Goal: Find specific page/section: Find specific page/section

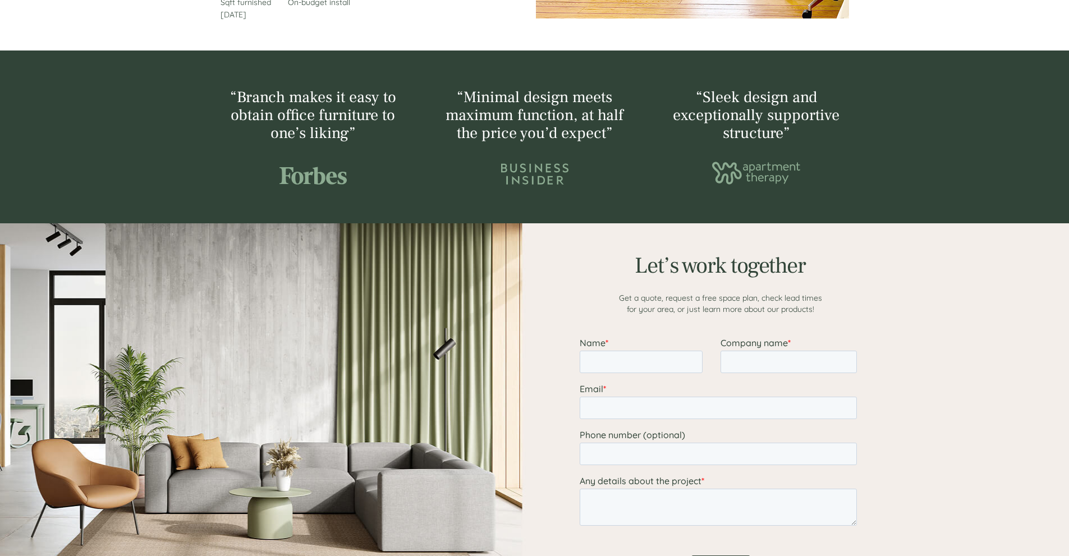
scroll to position [841, 0]
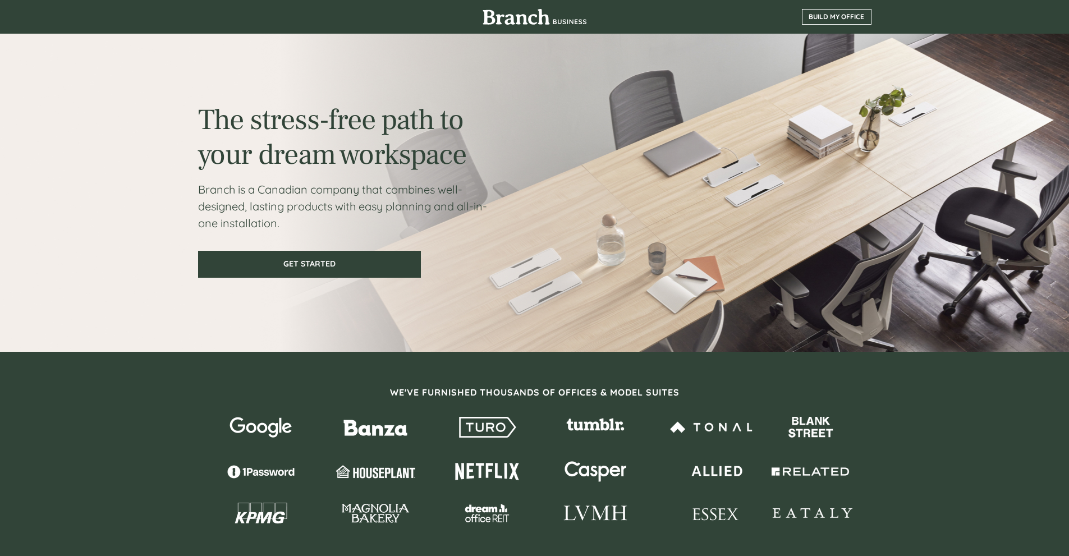
click at [833, 21] on link "BUILD MY OFFICE" at bounding box center [837, 17] width 70 height 16
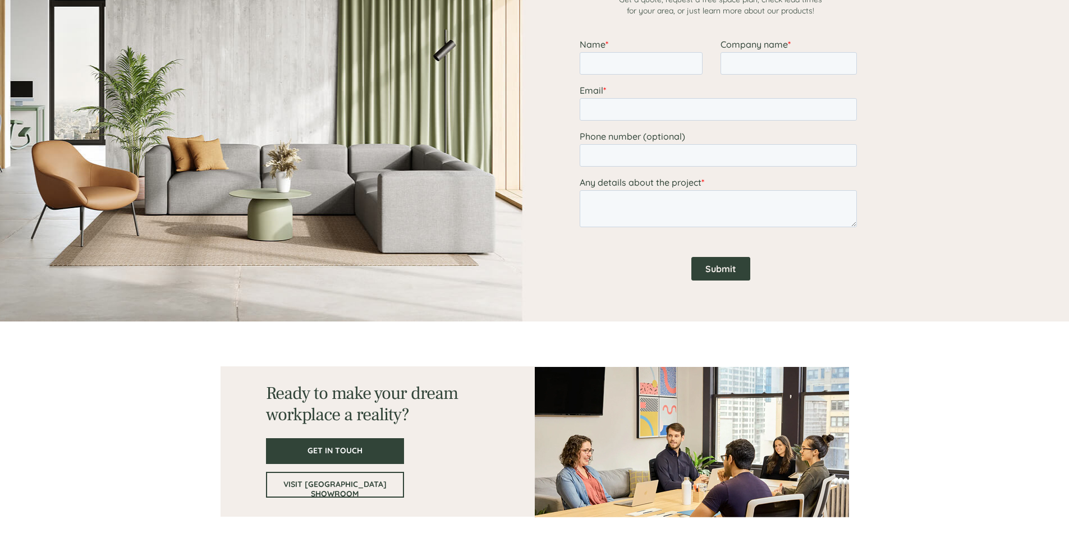
scroll to position [1482, 0]
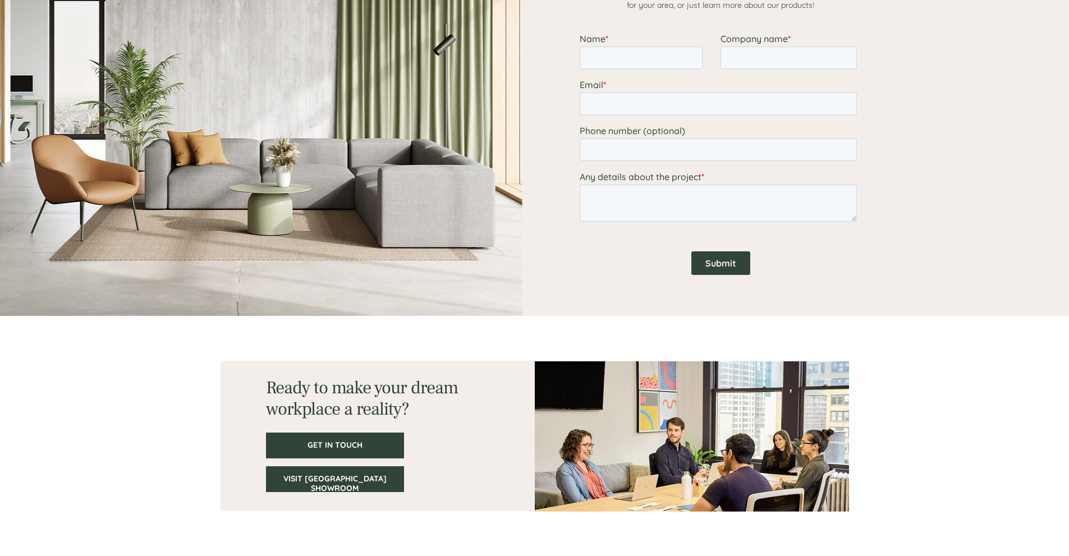
click at [329, 483] on link "VISIT [GEOGRAPHIC_DATA] SHOWROOM" at bounding box center [335, 479] width 138 height 26
click at [343, 482] on span "VISIT [GEOGRAPHIC_DATA] SHOWROOM" at bounding box center [335, 483] width 136 height 19
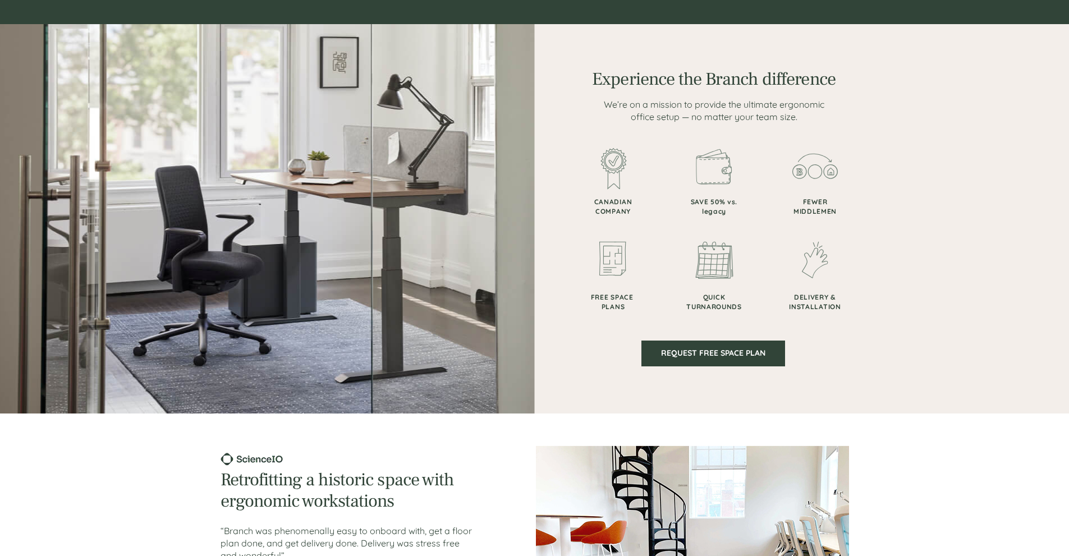
scroll to position [561, 0]
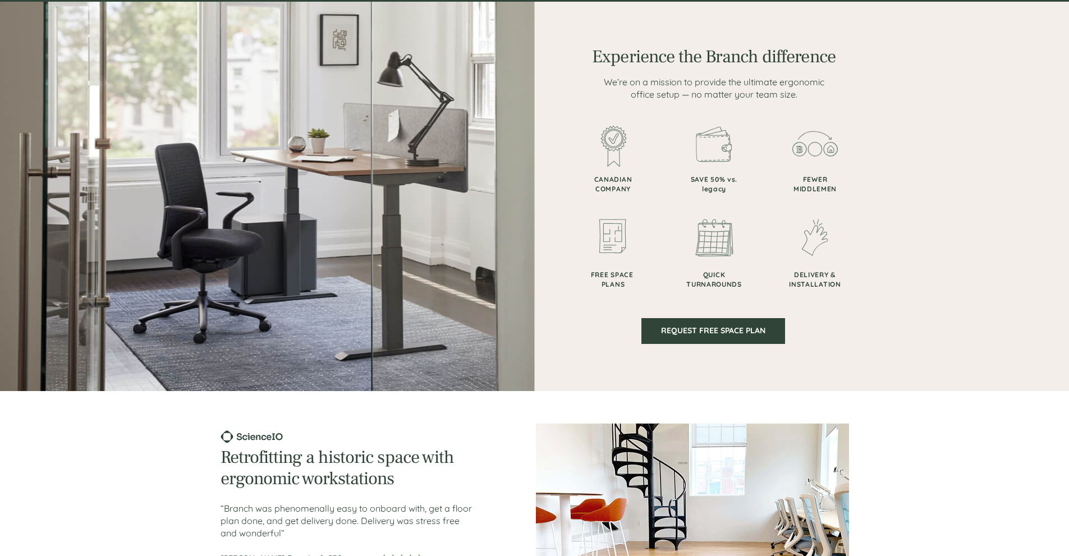
click at [607, 142] on img at bounding box center [612, 145] width 67 height 45
click at [706, 148] on img at bounding box center [714, 144] width 36 height 36
click at [812, 149] on img at bounding box center [814, 144] width 45 height 26
click at [823, 219] on img at bounding box center [815, 237] width 26 height 37
drag, startPoint x: 693, startPoint y: 285, endPoint x: 665, endPoint y: 278, distance: 29.1
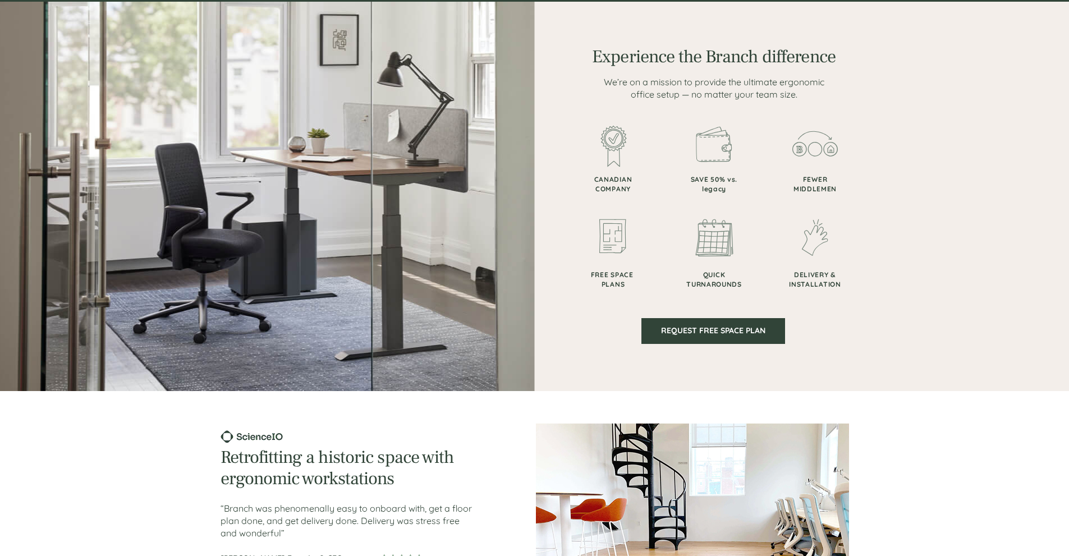
click at [690, 279] on h3 "QUICK TURNAROUNDS" at bounding box center [713, 278] width 67 height 19
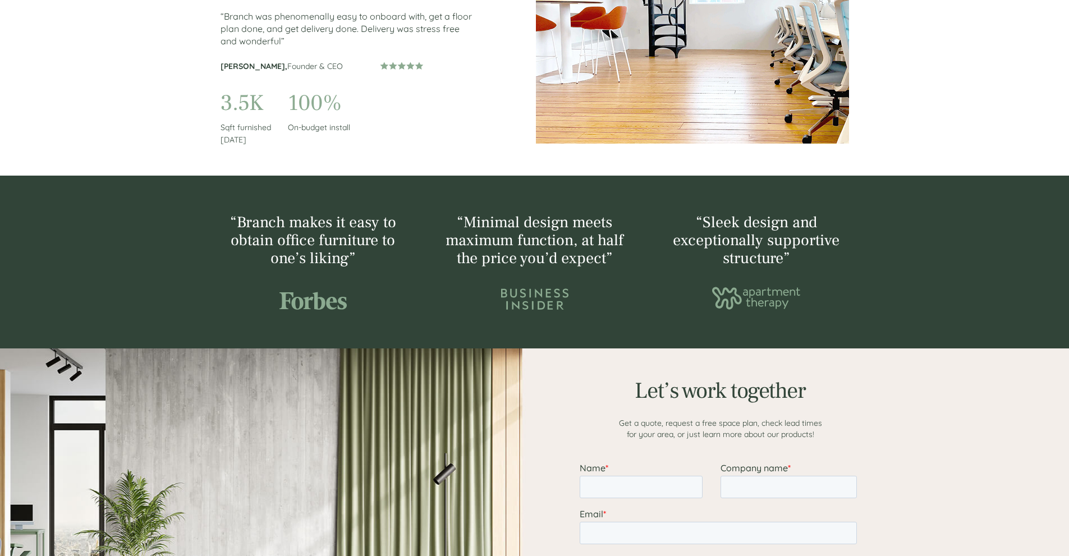
scroll to position [1066, 0]
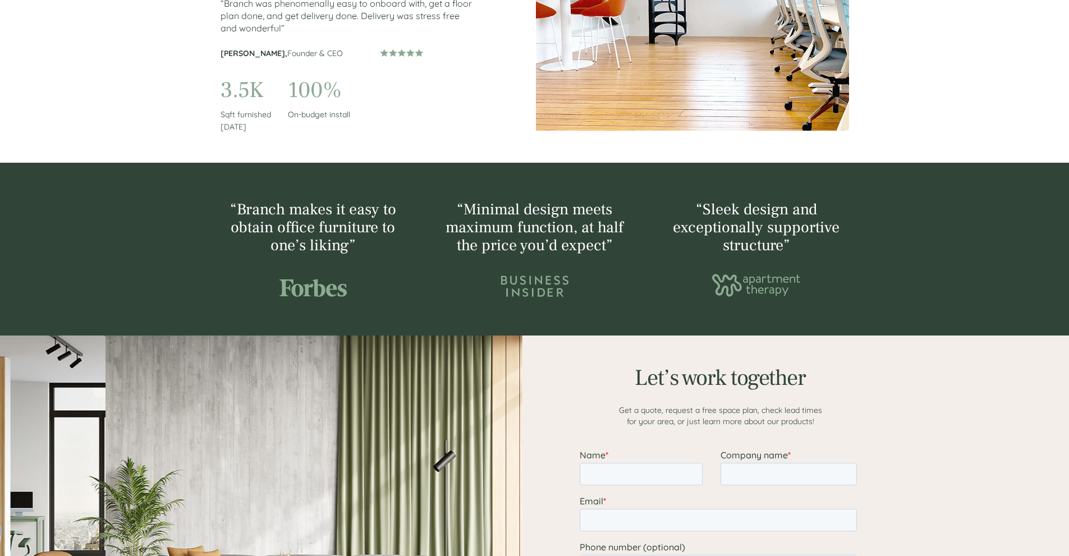
click at [521, 233] on span "“Minimal design meets maximum function, at half the price you’d expect”" at bounding box center [534, 227] width 178 height 56
click at [512, 279] on img at bounding box center [534, 285] width 67 height 21
click at [373, 287] on div at bounding box center [312, 248] width 185 height 95
click at [711, 271] on div at bounding box center [756, 248] width 185 height 95
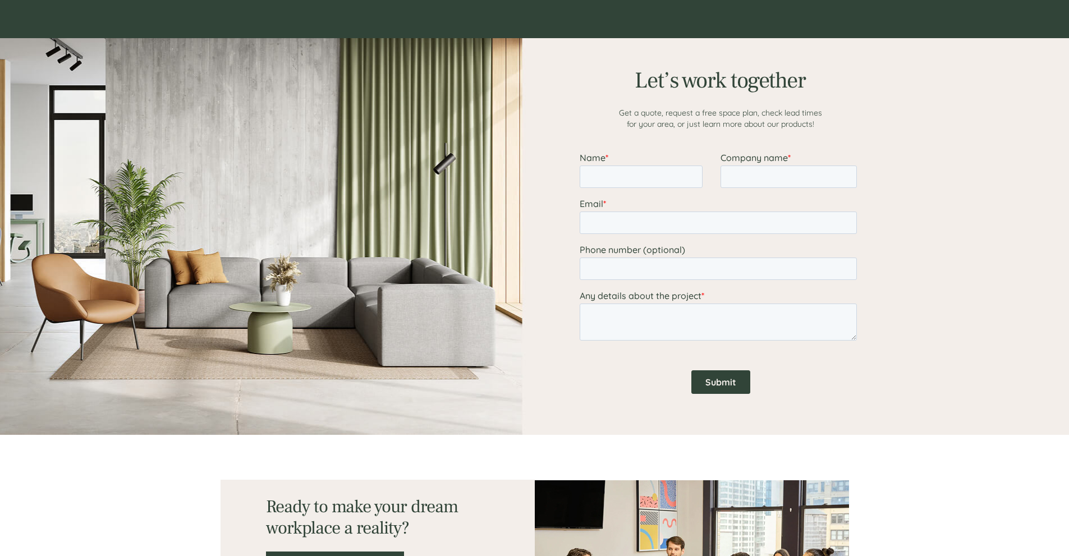
scroll to position [1482, 0]
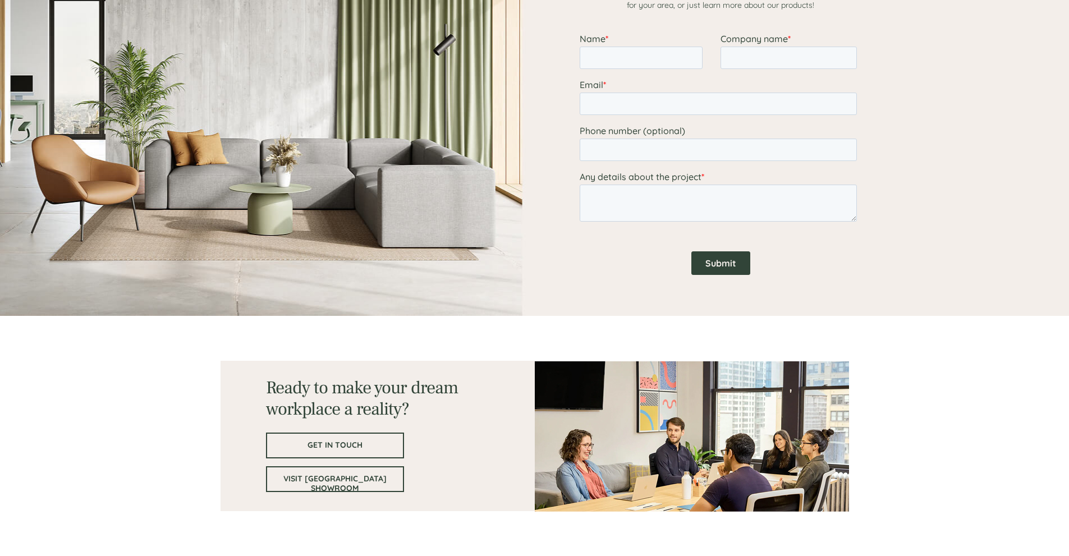
click at [315, 448] on span "GET IN TOUCH" at bounding box center [335, 445] width 136 height 10
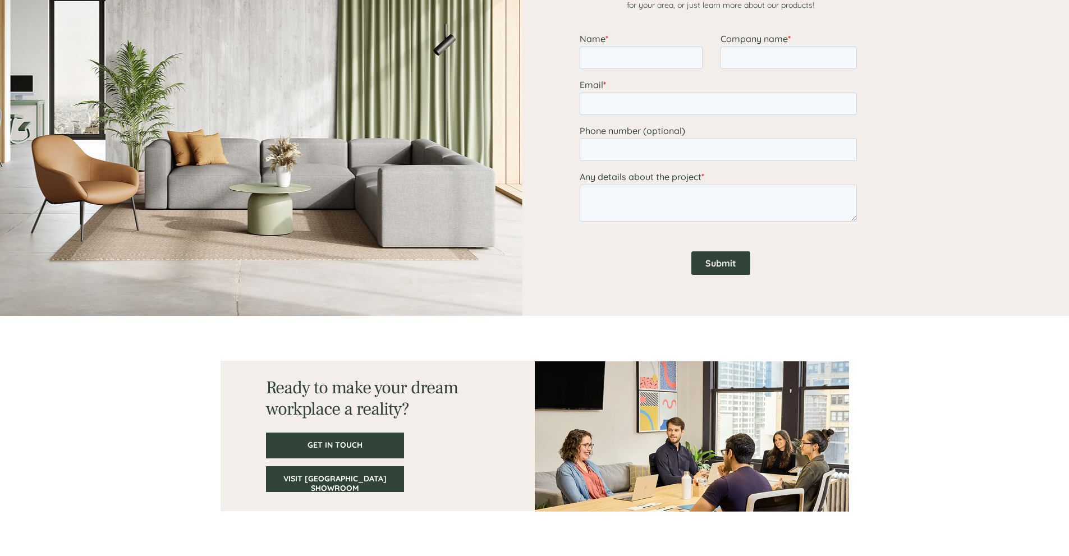
click at [349, 483] on span "VISIT [GEOGRAPHIC_DATA] SHOWROOM" at bounding box center [335, 483] width 136 height 19
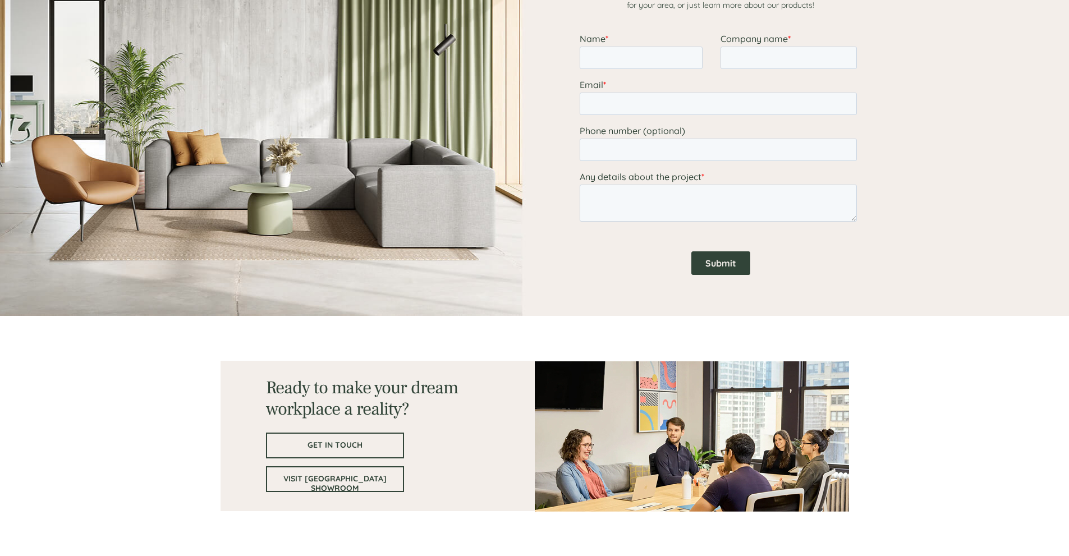
click at [359, 452] on link "GET IN TOUCH" at bounding box center [335, 445] width 138 height 26
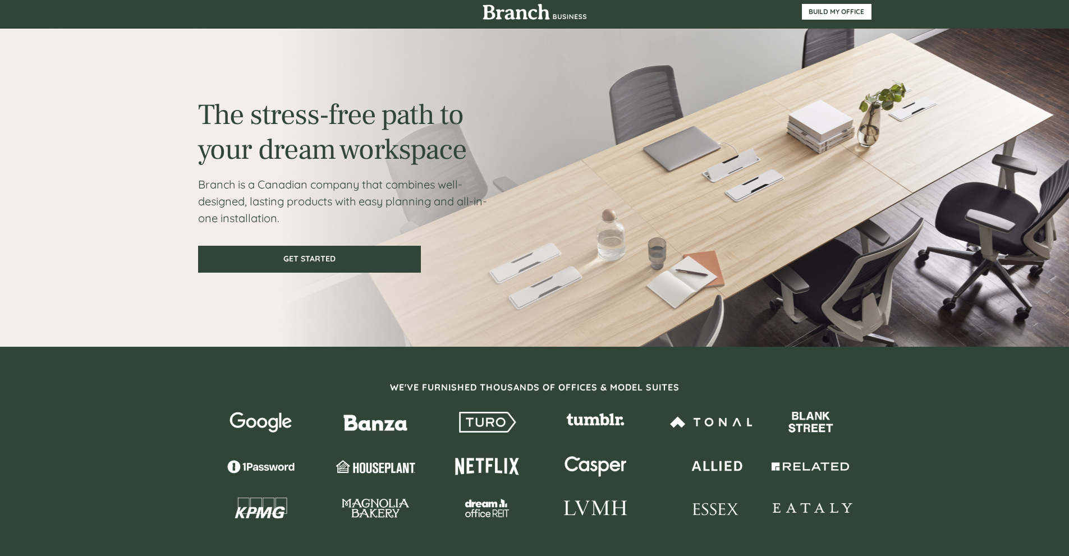
scroll to position [0, 0]
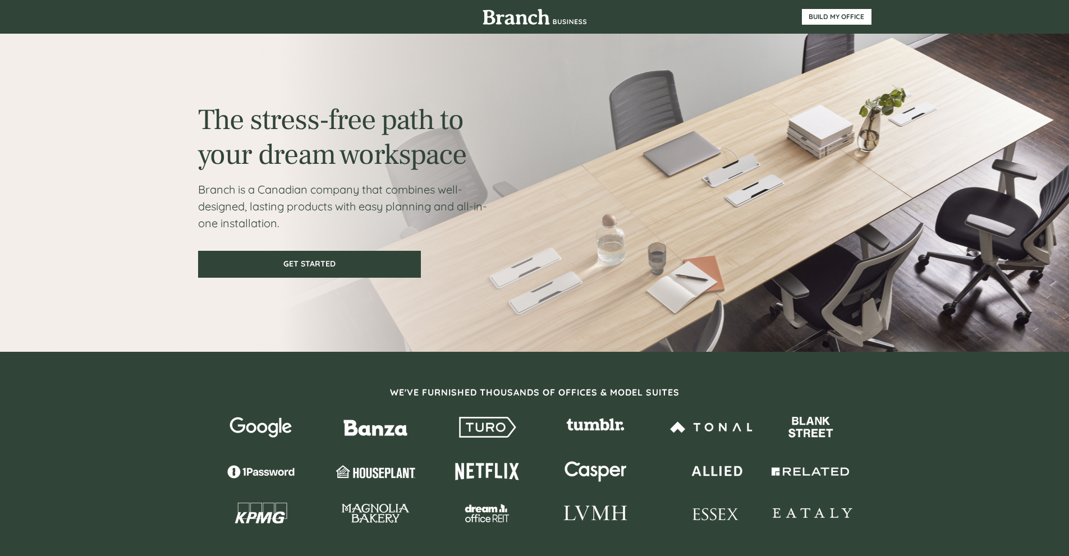
click at [552, 20] on img at bounding box center [534, 17] width 104 height 16
click at [854, 15] on span "BUILD MY OFFICE" at bounding box center [836, 17] width 68 height 8
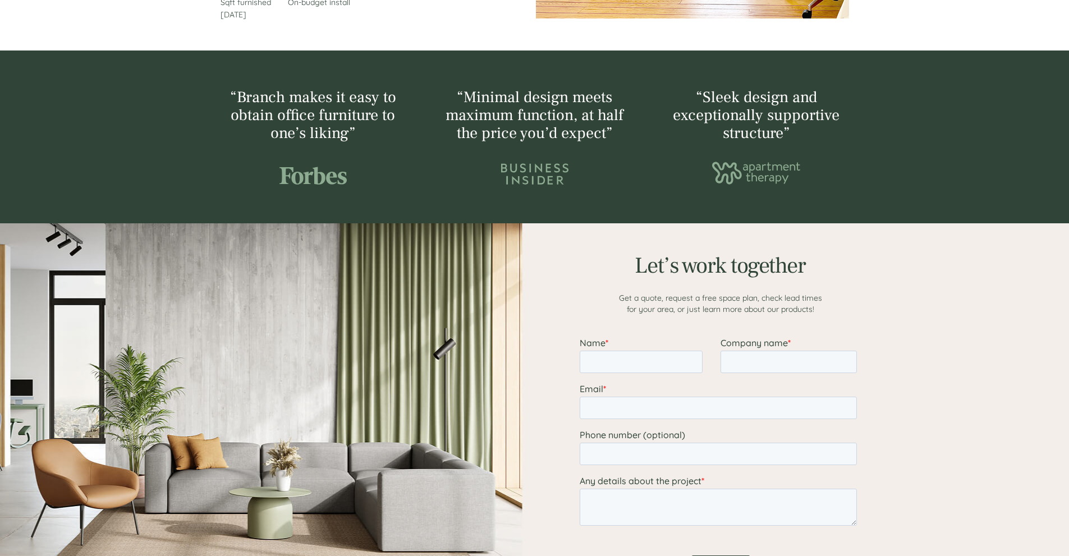
scroll to position [1177, 0]
